Goal: Use online tool/utility

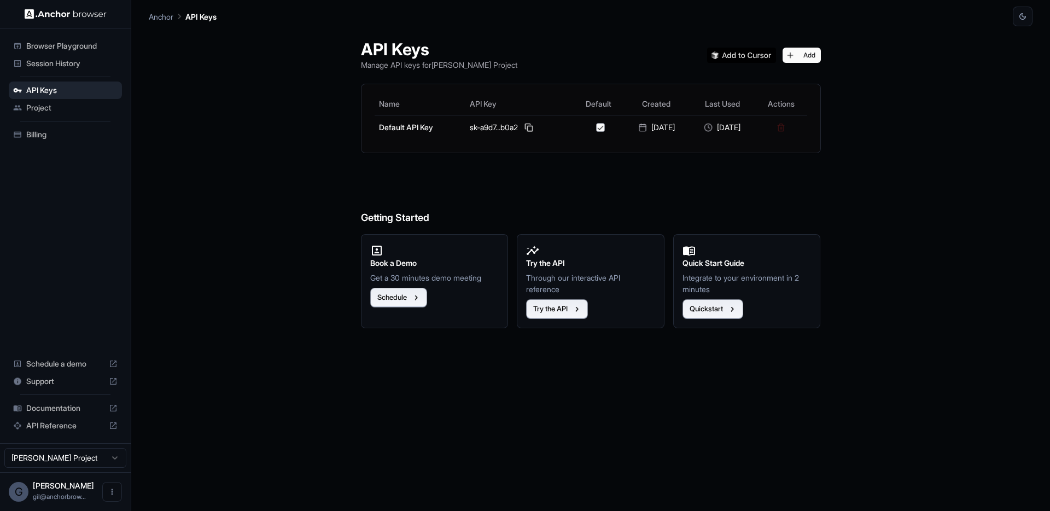
click at [59, 45] on span "Browser Playground" at bounding box center [71, 45] width 91 height 11
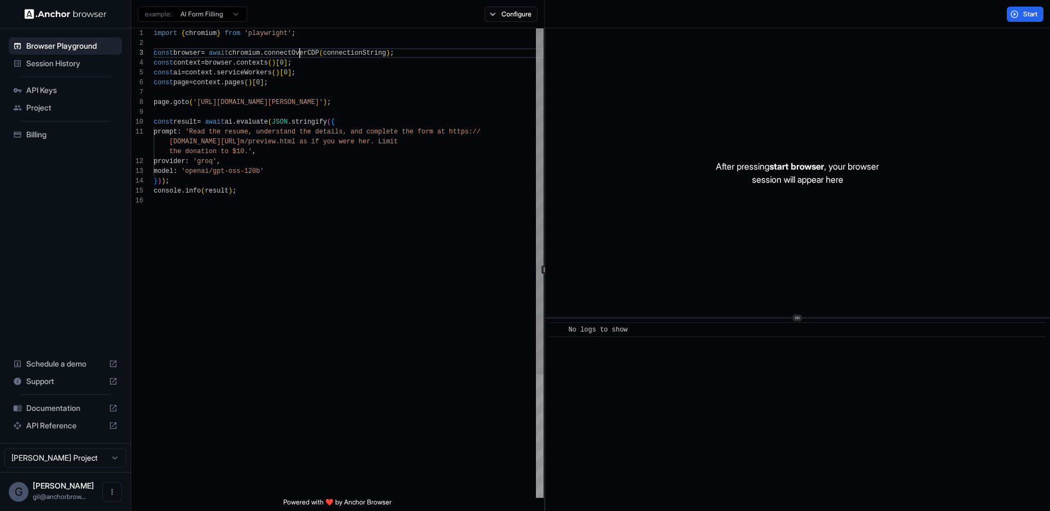
click at [299, 49] on div "import { chromium } from 'playwright' ; const browser = await chromium . connec…" at bounding box center [349, 346] width 390 height 636
click at [225, 17] on html "Browser Playground Session History API Keys Project Billing Schedule a demo Sup…" at bounding box center [525, 255] width 1050 height 511
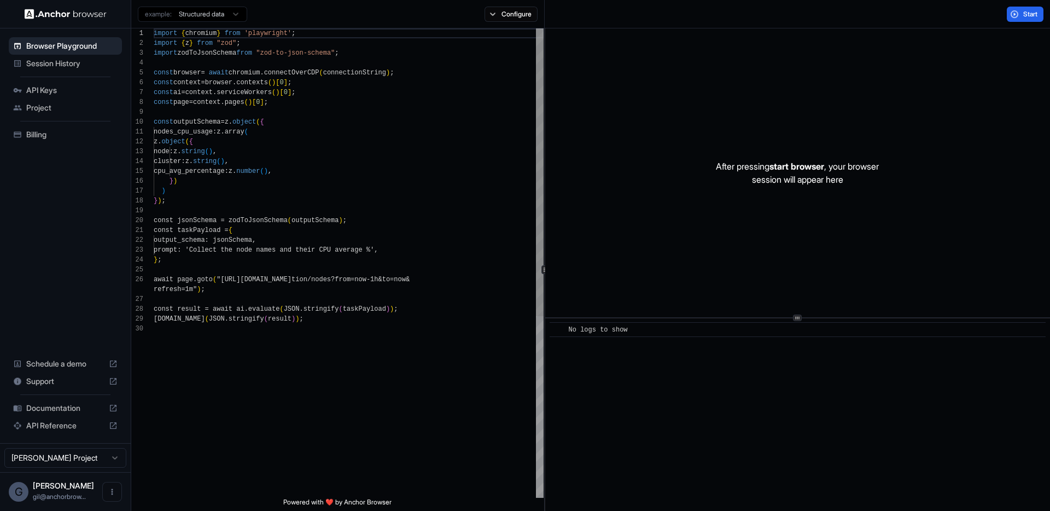
scroll to position [0, 0]
click at [306, 209] on div "import { chromium } from 'playwright' ; import { z } from "zod" ; import zodToJ…" at bounding box center [349, 410] width 390 height 764
drag, startPoint x: 198, startPoint y: 252, endPoint x: 379, endPoint y: 253, distance: 181.5
click at [379, 253] on div "import { chromium } from 'playwright' ; import { z } from "zod" ; import zodToJ…" at bounding box center [349, 410] width 390 height 764
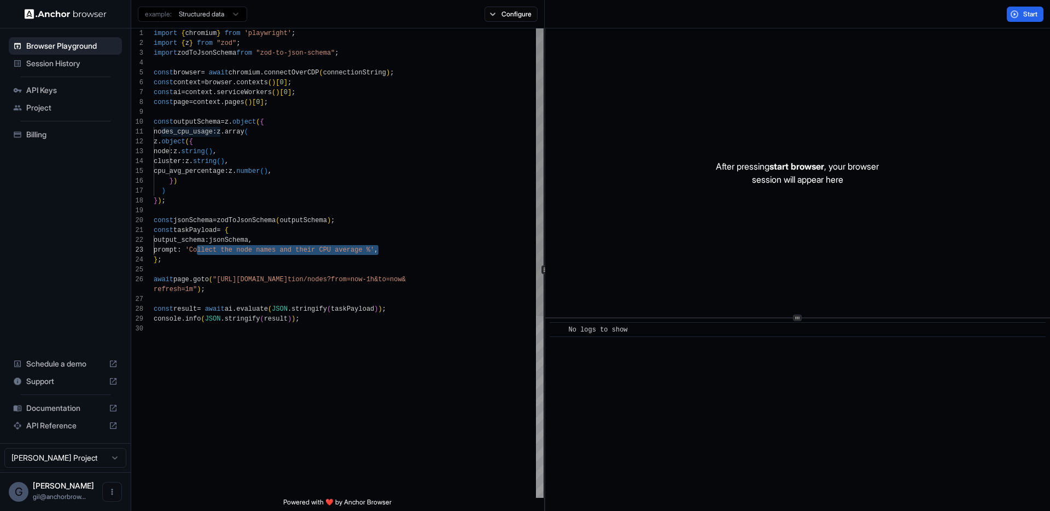
type textarea "**********"
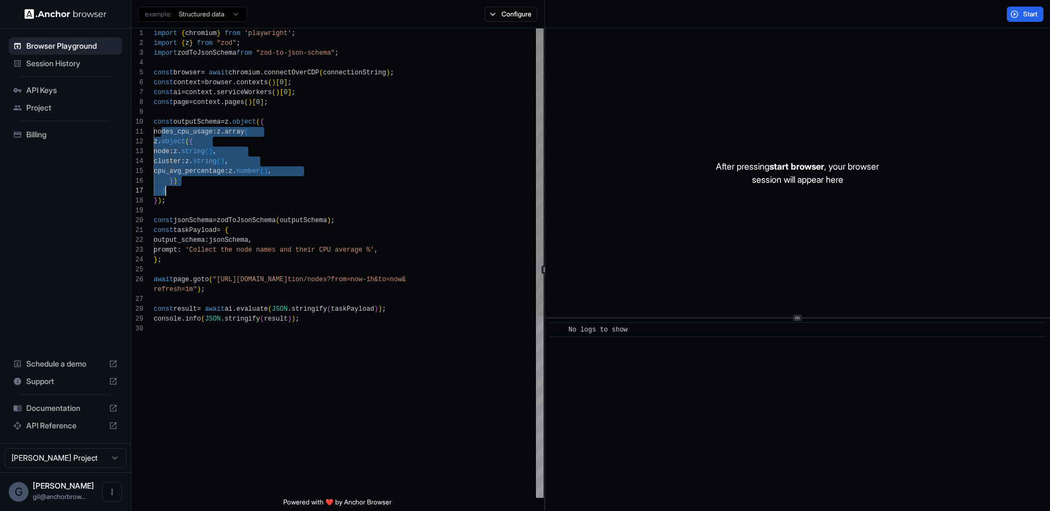
drag, startPoint x: 160, startPoint y: 130, endPoint x: 183, endPoint y: 190, distance: 64.6
click at [183, 190] on div "import { chromium } from 'playwright' ; import { z } from "zod" ; import zodToJ…" at bounding box center [349, 410] width 390 height 764
